Goal: Find contact information: Find contact information

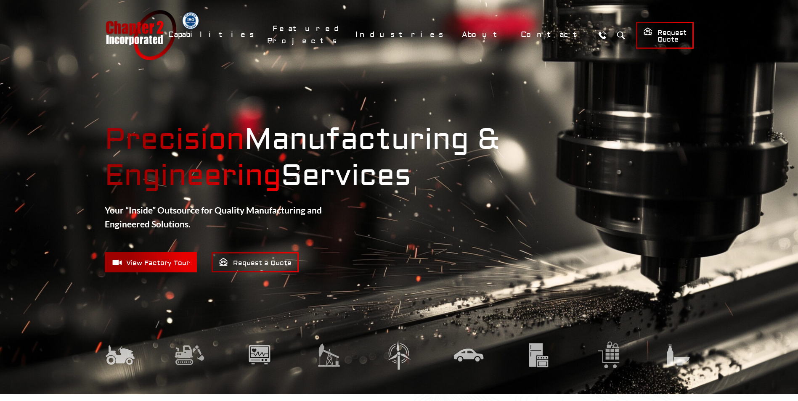
click at [161, 260] on span "View Factory Tour" at bounding box center [151, 262] width 78 height 11
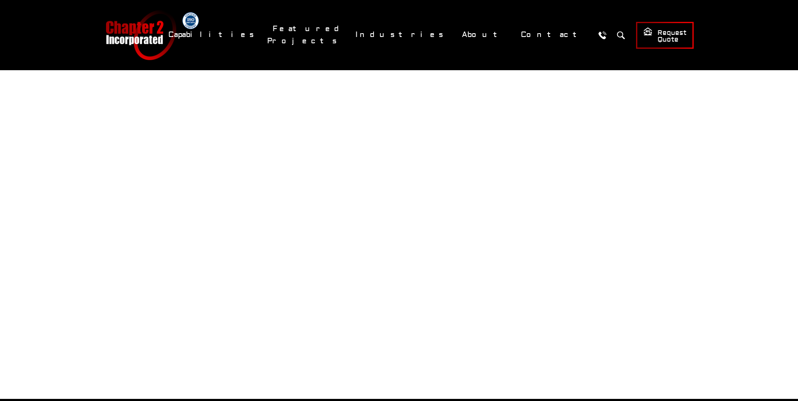
scroll to position [244, 0]
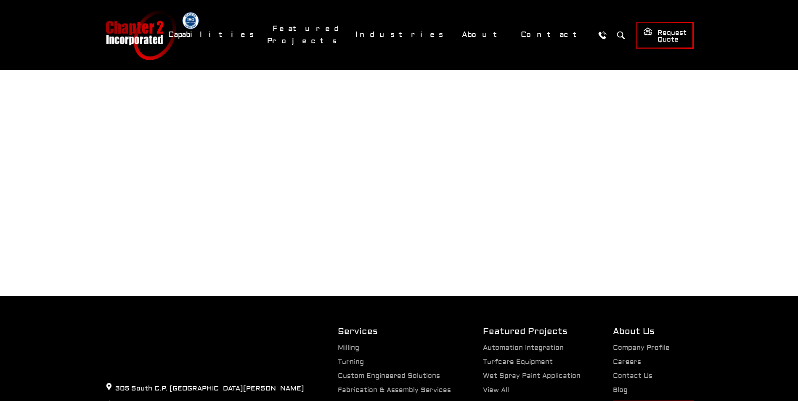
click at [769, 119] on div "Our virtual tour video is a great way to learn more about Chapter 2! Take a loo…" at bounding box center [399, 93] width 798 height 405
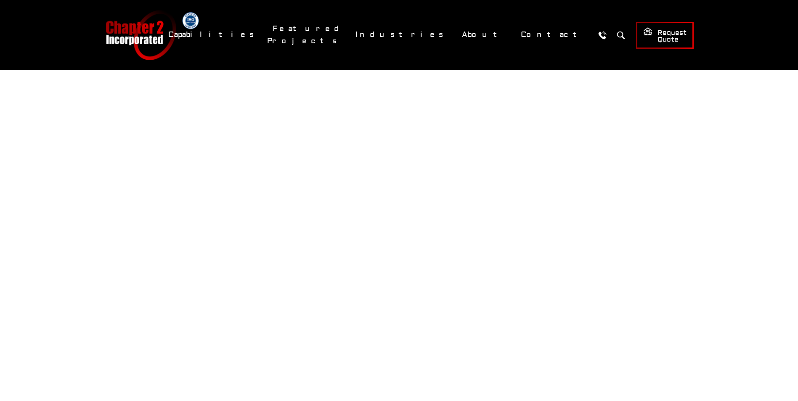
scroll to position [201, 0]
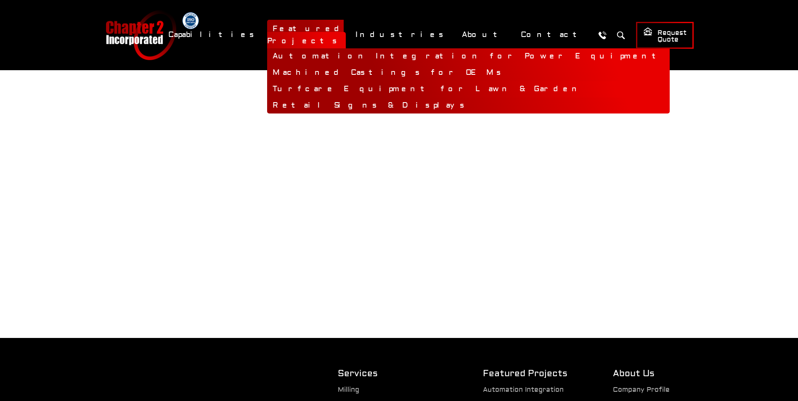
click at [403, 82] on link "Turfcare Equipment for Lawn & Garden" at bounding box center [468, 89] width 402 height 16
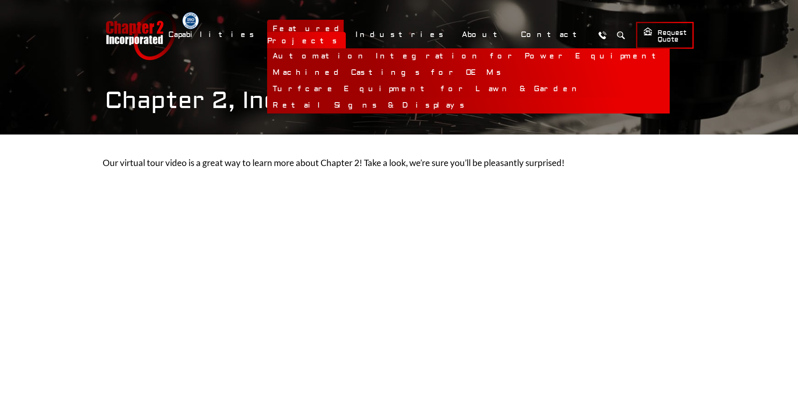
click at [396, 99] on link "Retail Signs & Displays" at bounding box center [468, 106] width 402 height 16
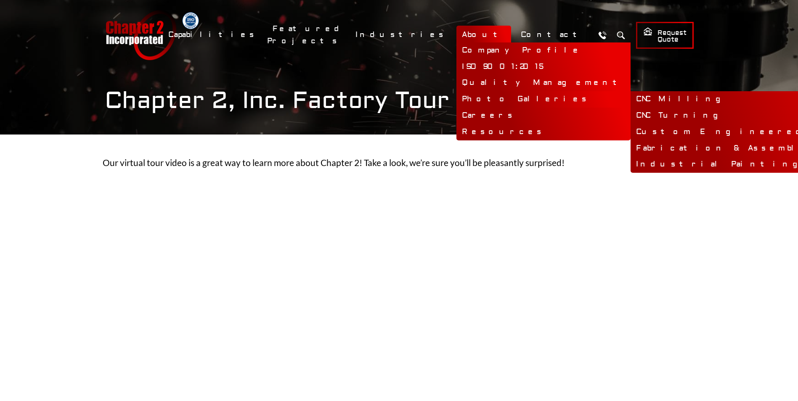
click at [514, 97] on link "Photo Galleries" at bounding box center [543, 99] width 174 height 16
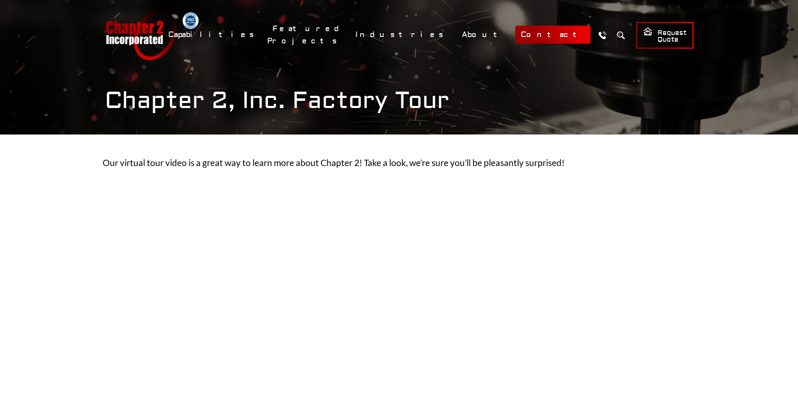
click at [532, 31] on link "Contact" at bounding box center [552, 35] width 75 height 18
